Goal: Information Seeking & Learning: Check status

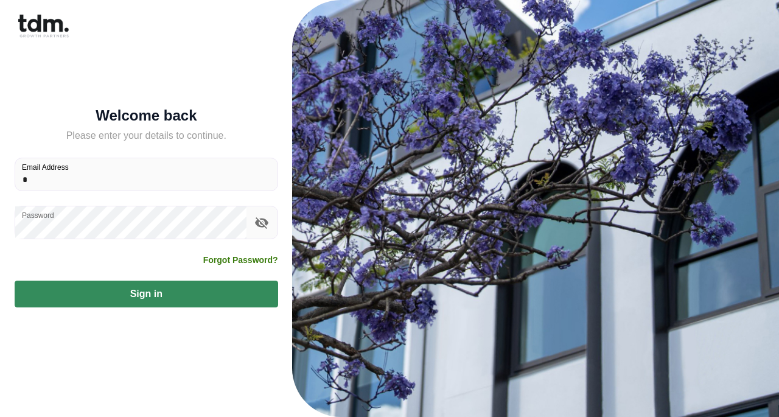
type input "**********"
click at [139, 296] on button "Sign in" at bounding box center [146, 293] width 263 height 27
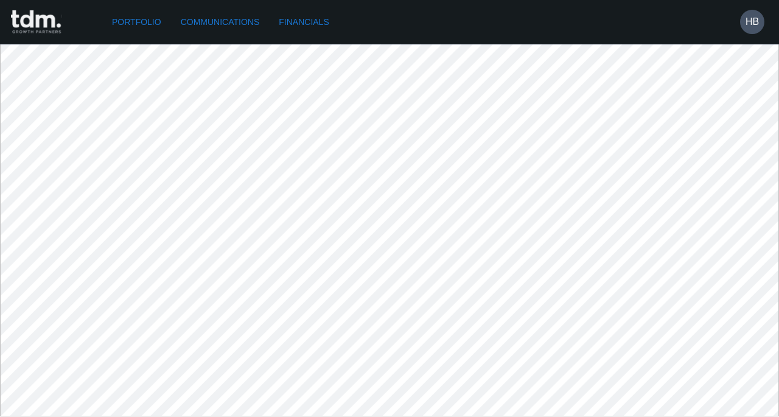
click at [252, 20] on link "Communications" at bounding box center [220, 22] width 89 height 23
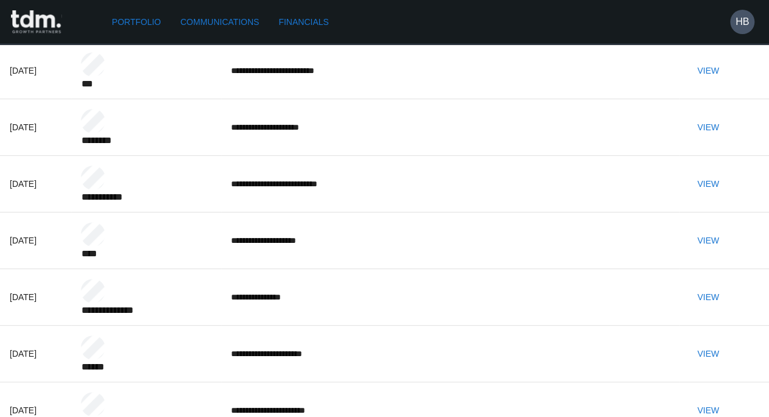
scroll to position [122, 0]
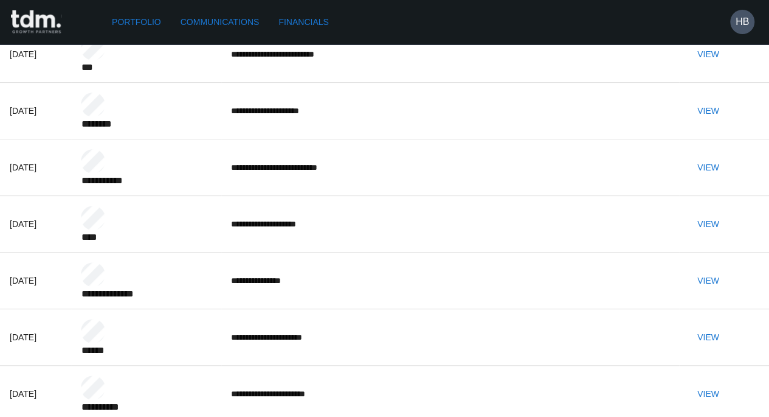
click at [727, 235] on button "View" at bounding box center [708, 224] width 39 height 23
click at [728, 179] on button "View" at bounding box center [708, 167] width 39 height 23
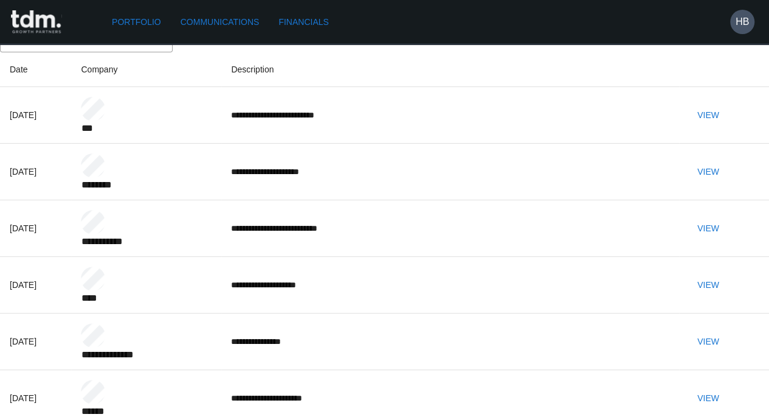
click at [728, 127] on button "View" at bounding box center [708, 115] width 39 height 23
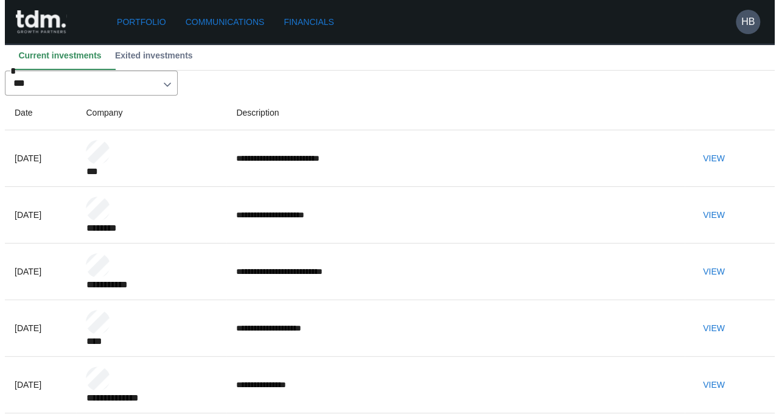
scroll to position [0, 0]
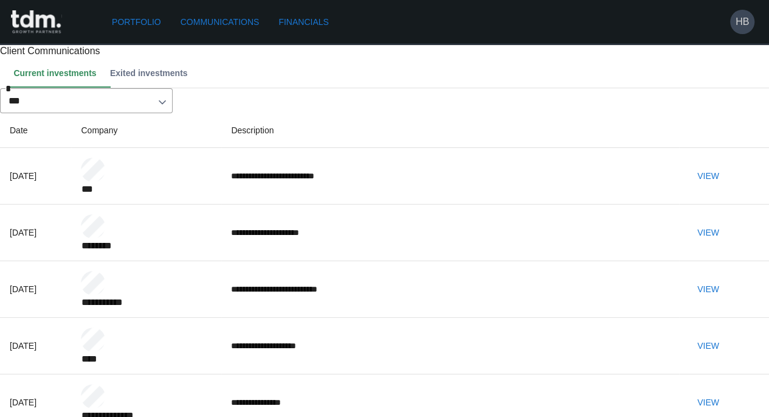
click at [745, 27] on h6 "HB" at bounding box center [742, 22] width 13 height 15
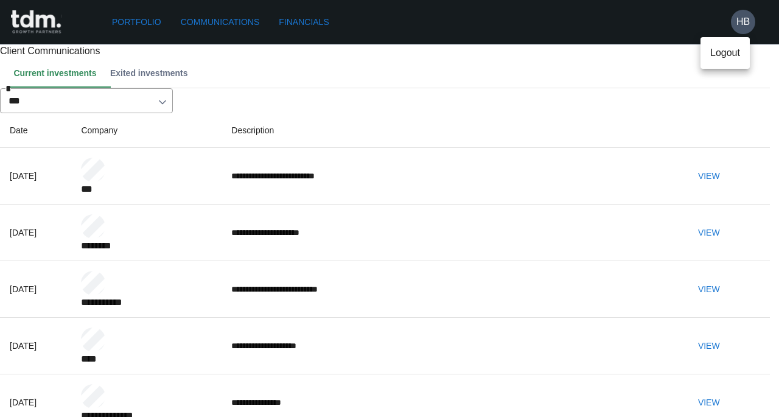
click at [714, 49] on p "Logout" at bounding box center [725, 53] width 30 height 15
